Goal: Information Seeking & Learning: Learn about a topic

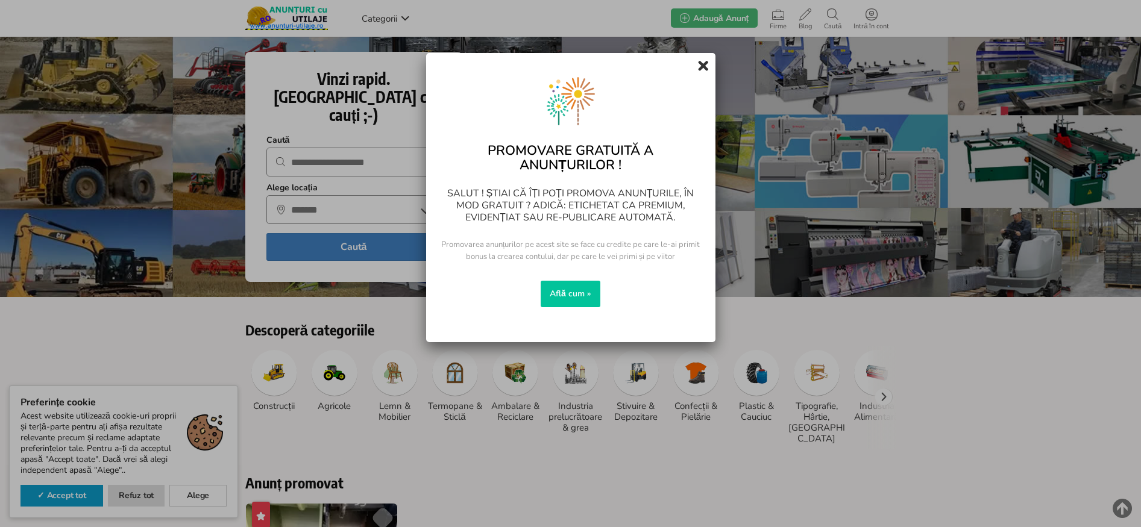
click at [696, 69] on div at bounding box center [702, 65] width 19 height 19
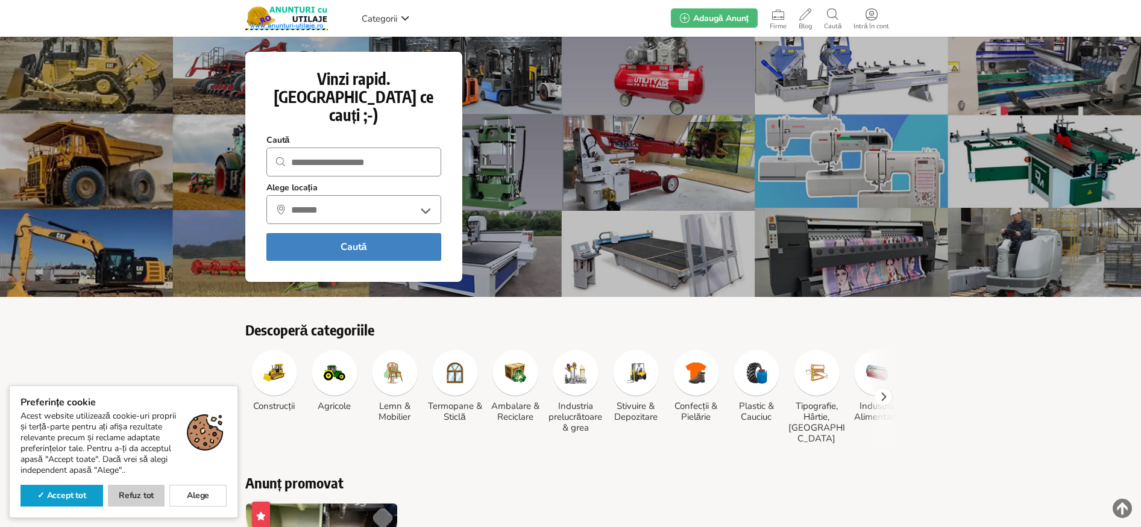
click at [129, 490] on link "Refuz tot" at bounding box center [136, 496] width 57 height 22
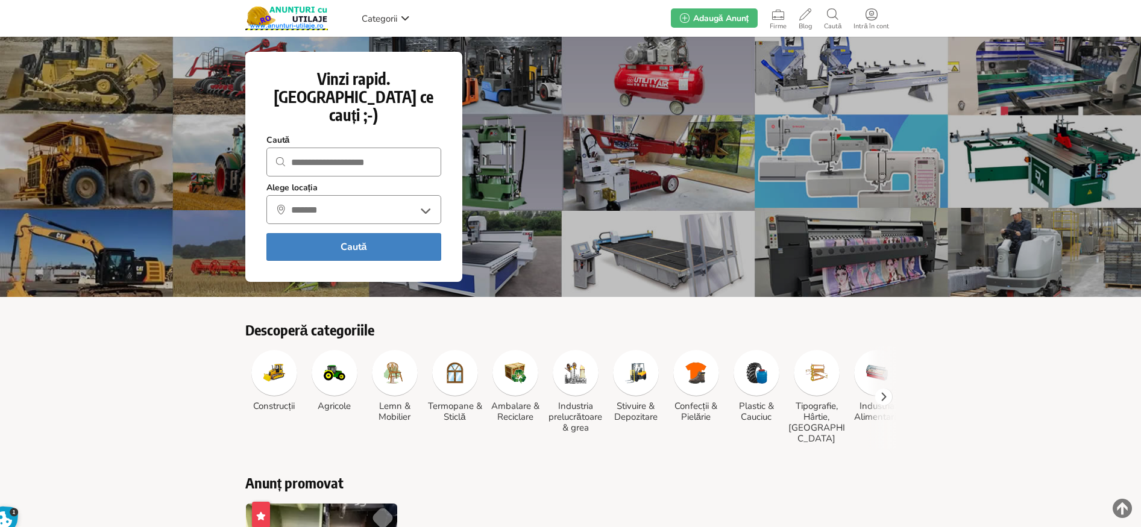
click at [327, 362] on img at bounding box center [335, 373] width 22 height 22
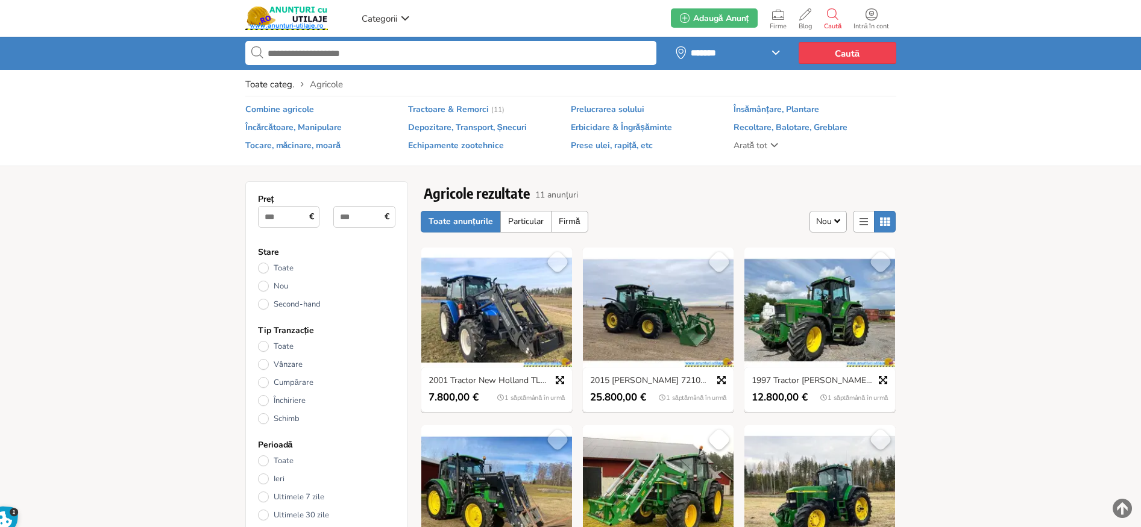
click at [633, 324] on img at bounding box center [658, 310] width 151 height 125
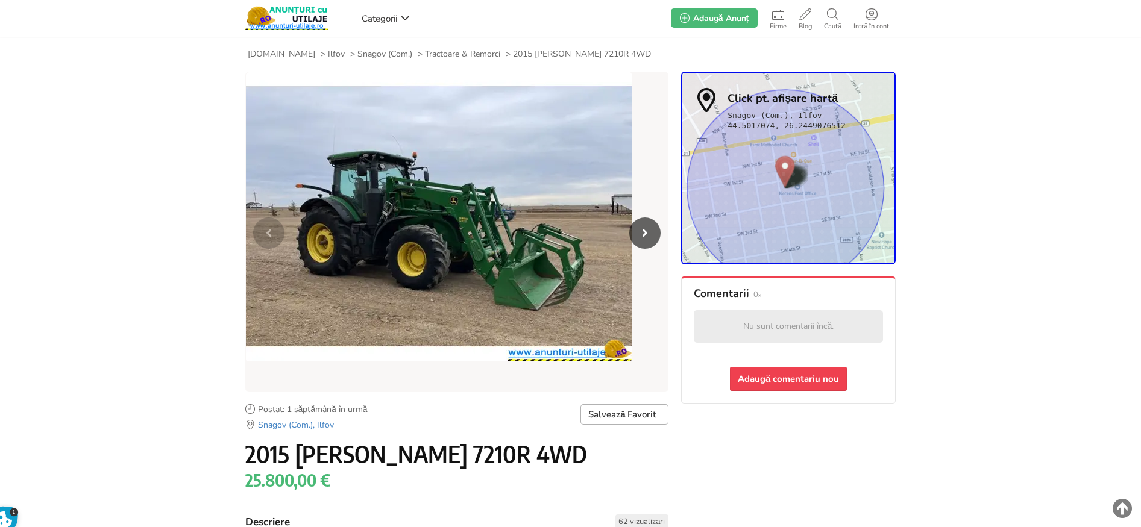
click at [375, 57] on span "Snagov (Com.)" at bounding box center [384, 54] width 55 height 11
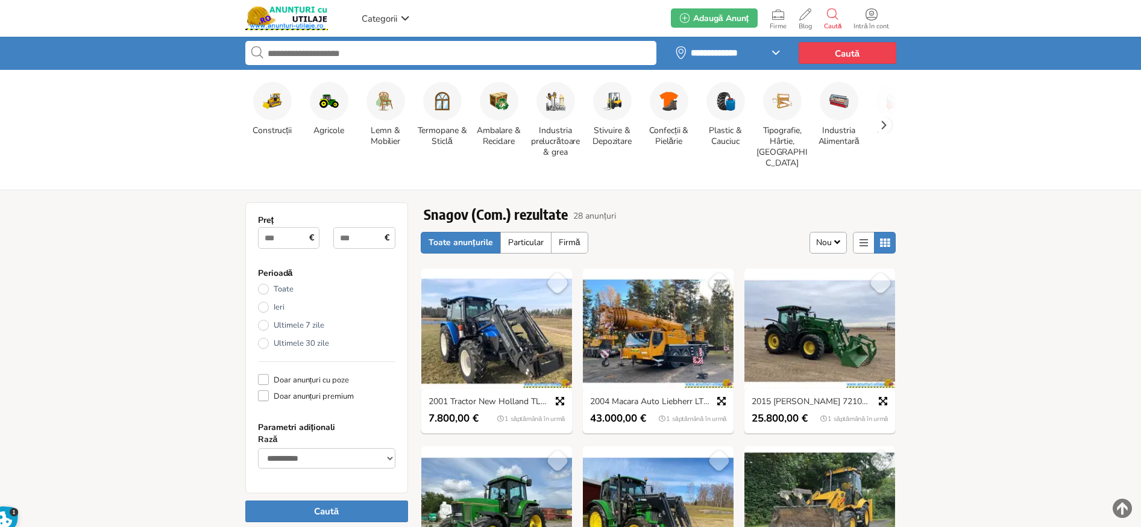
click at [486, 335] on img at bounding box center [496, 331] width 151 height 125
click at [627, 331] on img at bounding box center [658, 331] width 151 height 125
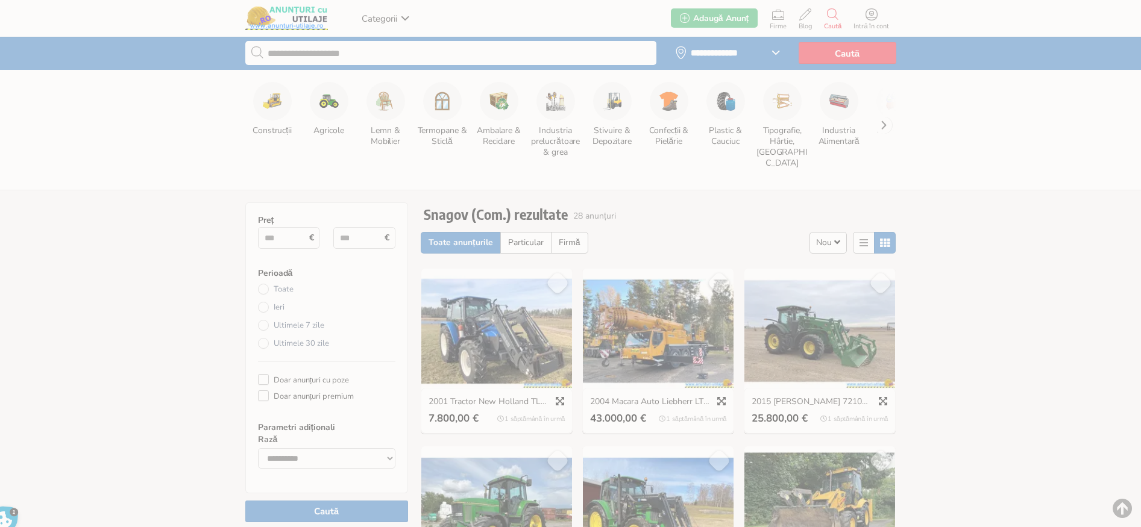
click at [406, 17] on icon at bounding box center [405, 18] width 10 height 10
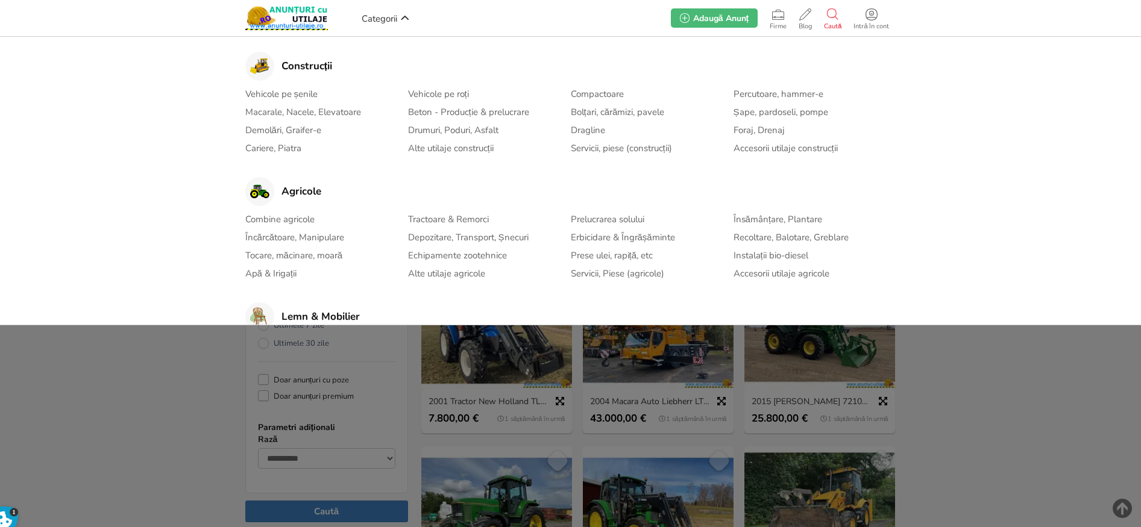
click at [452, 125] on link "Drumuri, Poduri, Asfalt" at bounding box center [453, 130] width 90 height 14
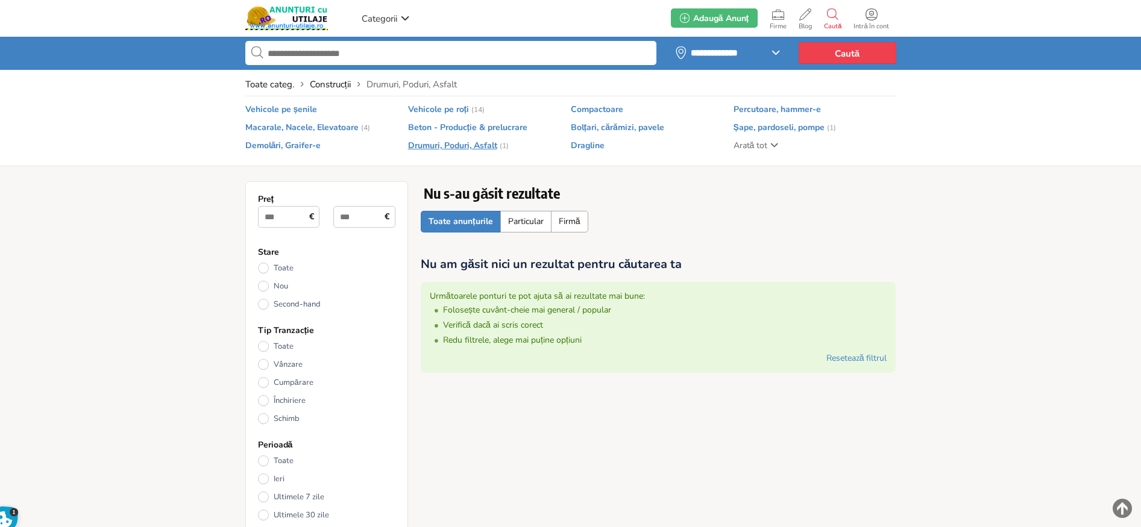
click at [447, 107] on span "Vehicole pe roți" at bounding box center [438, 109] width 61 height 11
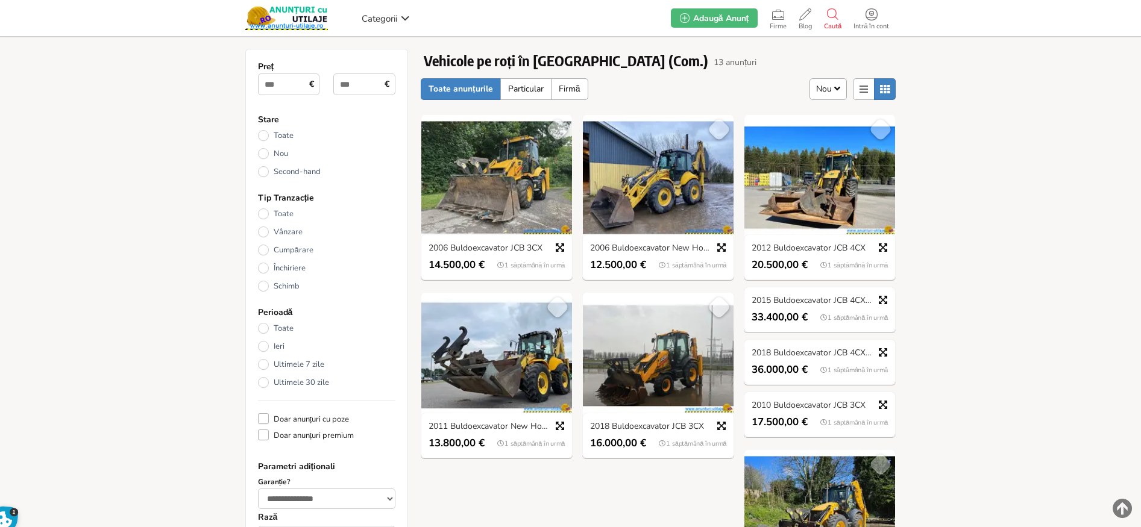
scroll to position [136, 0]
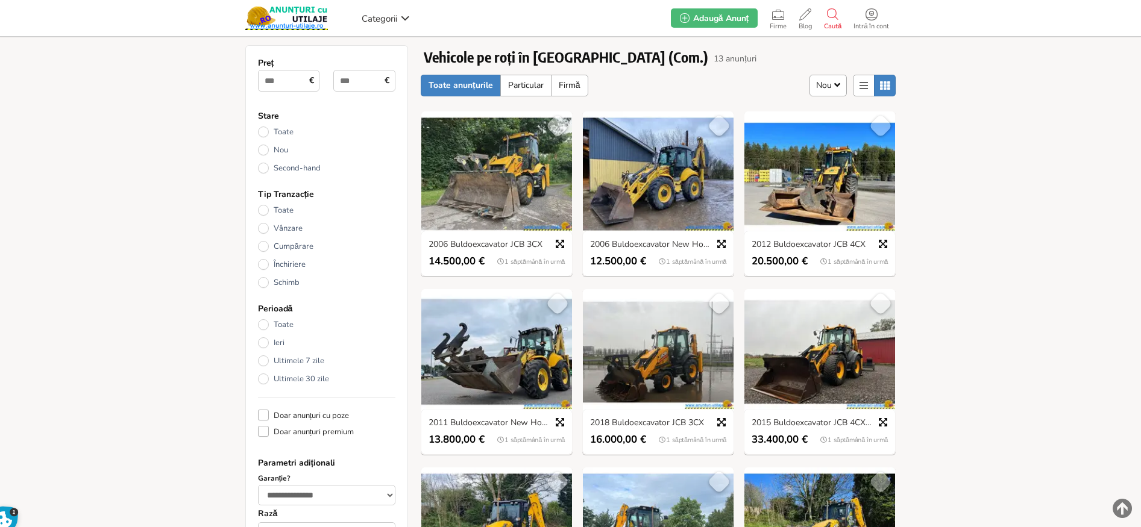
click at [647, 187] on img at bounding box center [658, 173] width 151 height 125
